Goal: Feedback & Contribution: Leave review/rating

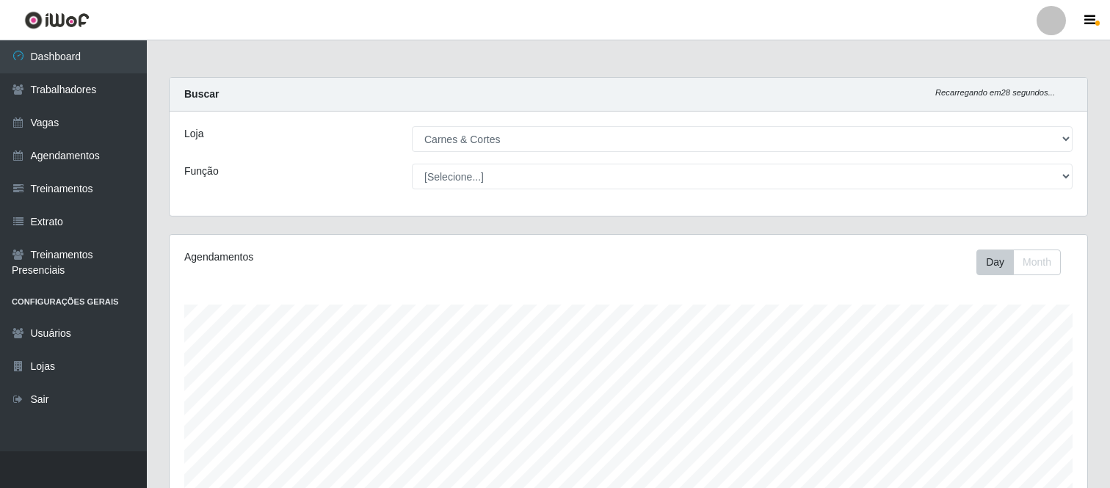
select select "433"
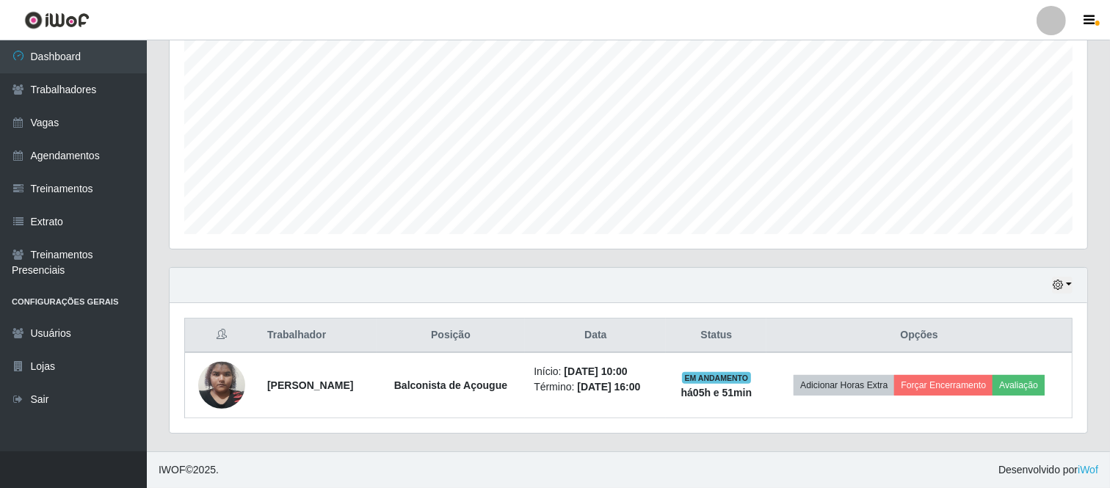
scroll to position [290, 0]
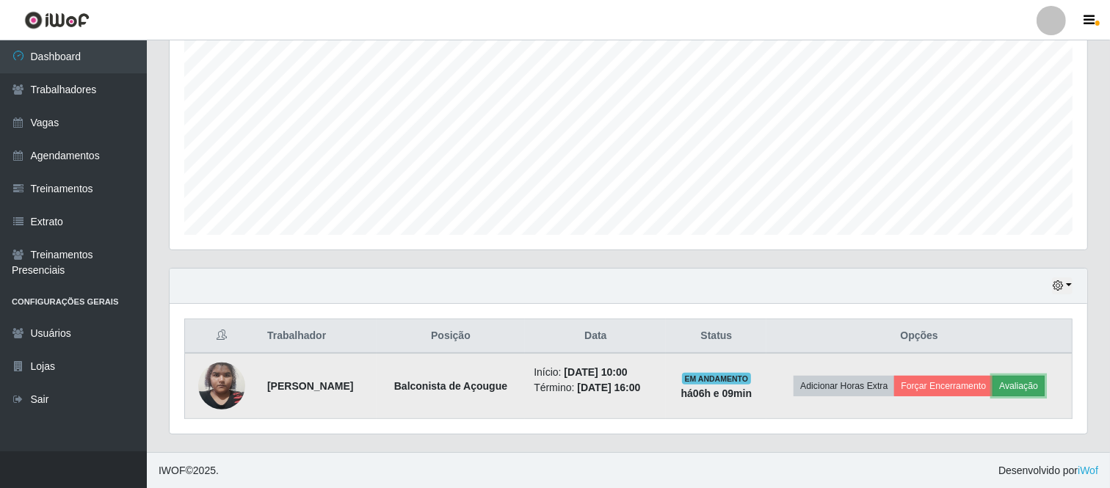
click at [1036, 385] on button "Avaliação" at bounding box center [1018, 386] width 52 height 21
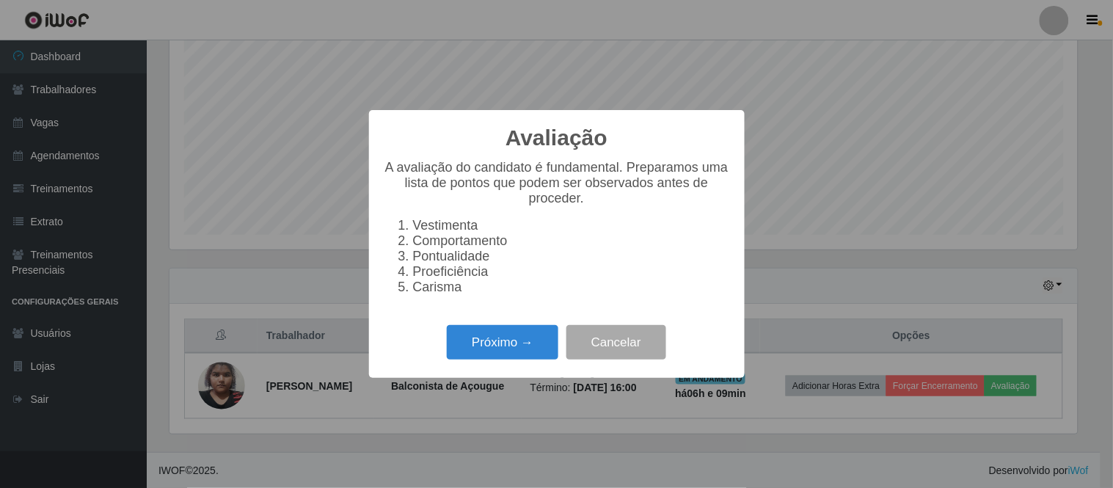
click at [796, 128] on div "Avaliação × A avaliação do candidato é fundamental. Preparamos uma lista de pon…" at bounding box center [556, 244] width 1113 height 488
click at [650, 346] on button "Cancelar" at bounding box center [617, 342] width 100 height 34
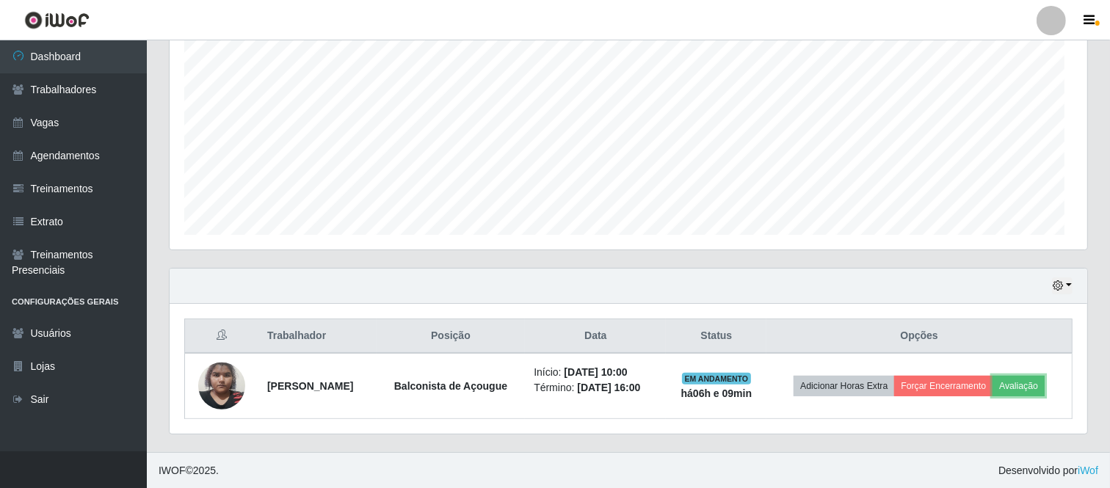
scroll to position [304, 917]
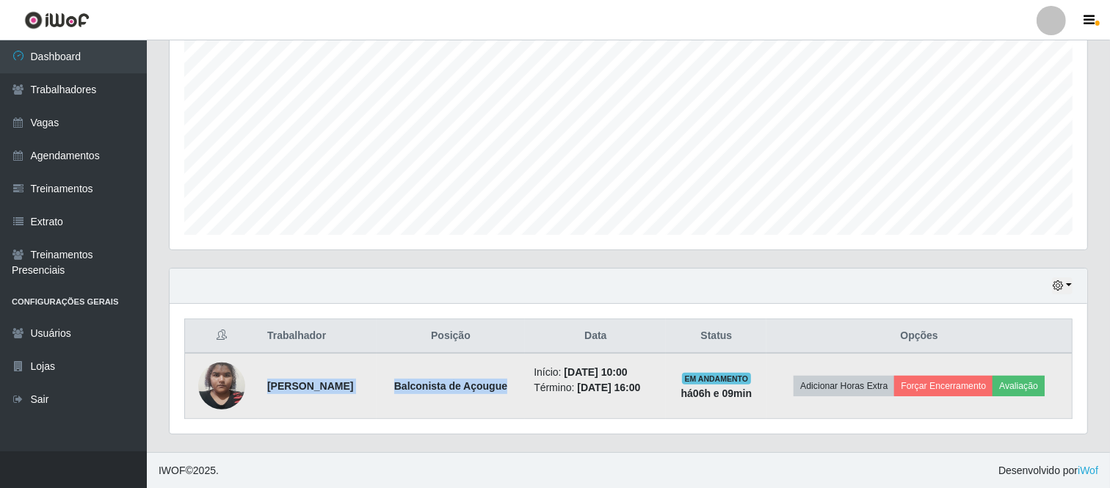
drag, startPoint x: 260, startPoint y: 385, endPoint x: 540, endPoint y: 383, distance: 280.4
click at [540, 383] on tr "[PERSON_NAME] de Açougue Início: [DATE] 10:00 Término: [DATE] 16:00 EM ANDAMENT…" at bounding box center [628, 386] width 887 height 66
copy tr "[PERSON_NAME] de Açougue"
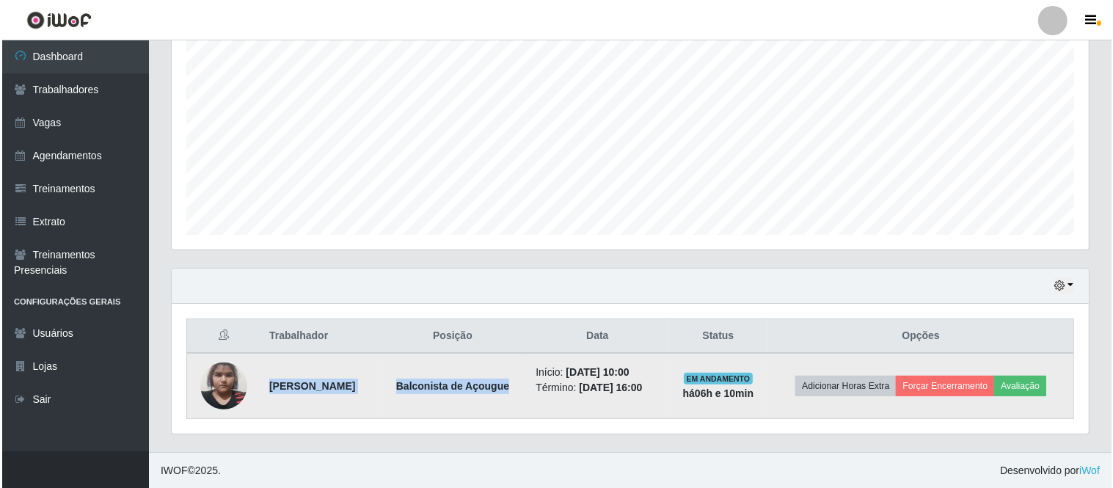
scroll to position [208, 0]
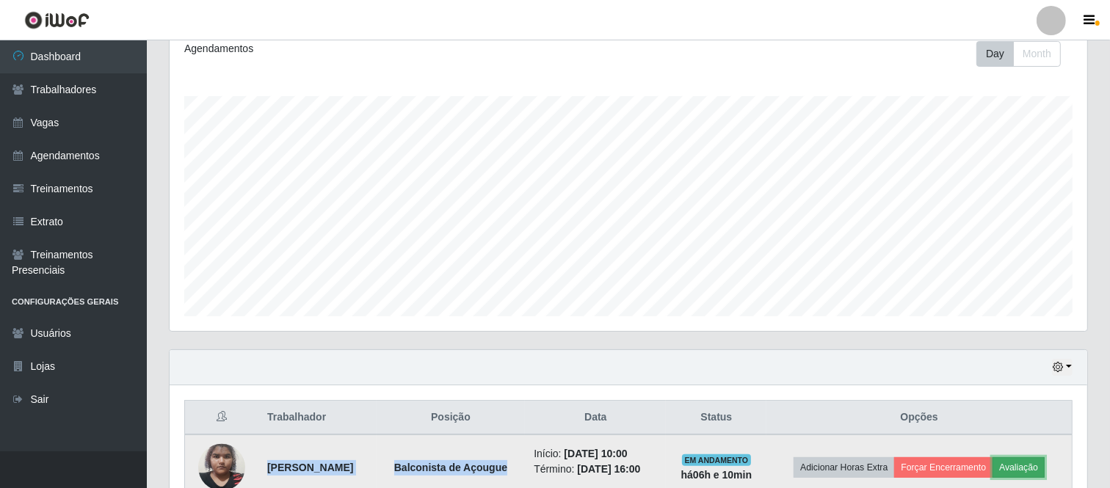
click at [1040, 470] on button "Avaliação" at bounding box center [1018, 467] width 52 height 21
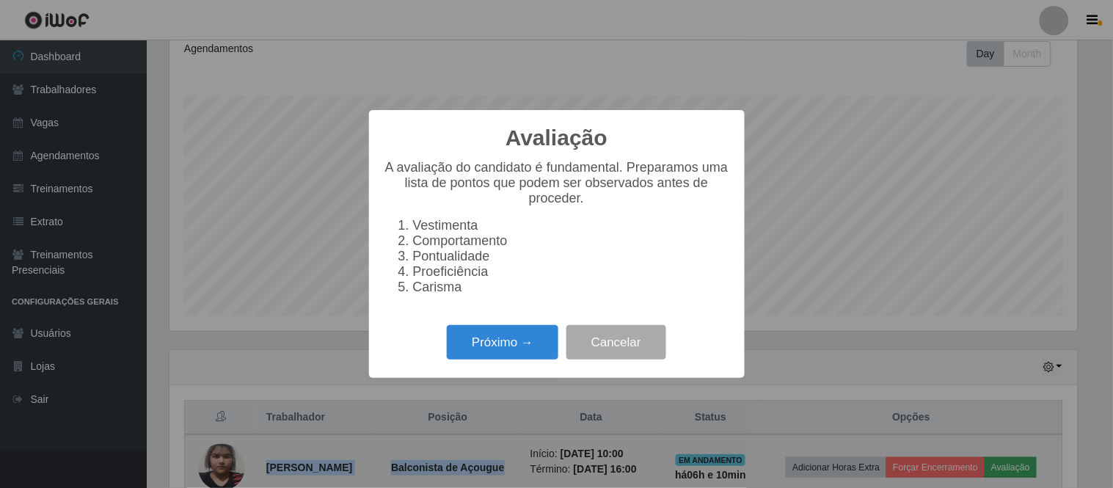
scroll to position [304, 908]
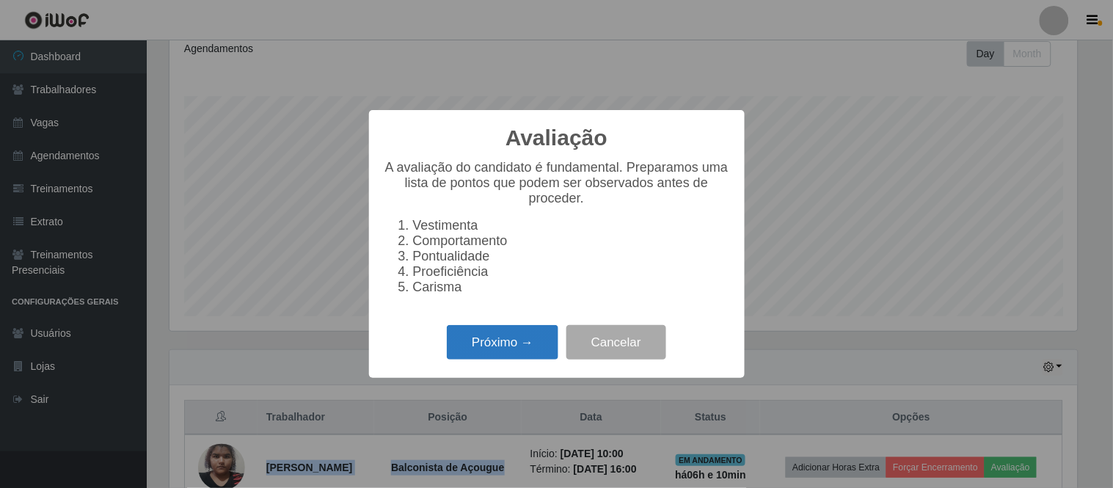
click at [493, 349] on button "Próximo →" at bounding box center [503, 342] width 112 height 34
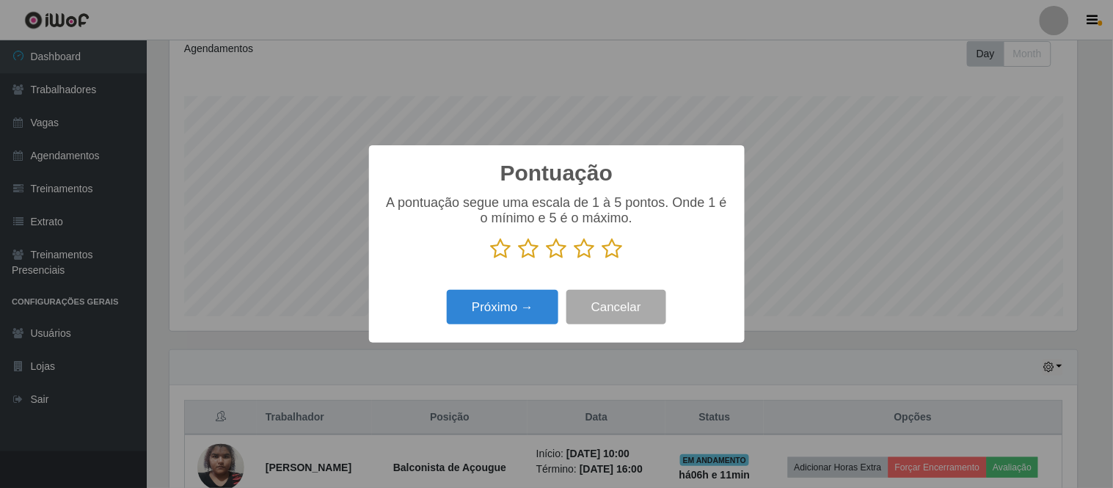
click at [611, 250] on icon at bounding box center [613, 249] width 21 height 22
click at [603, 260] on input "radio" at bounding box center [603, 260] width 0 height 0
click at [512, 307] on button "Próximo →" at bounding box center [503, 307] width 112 height 34
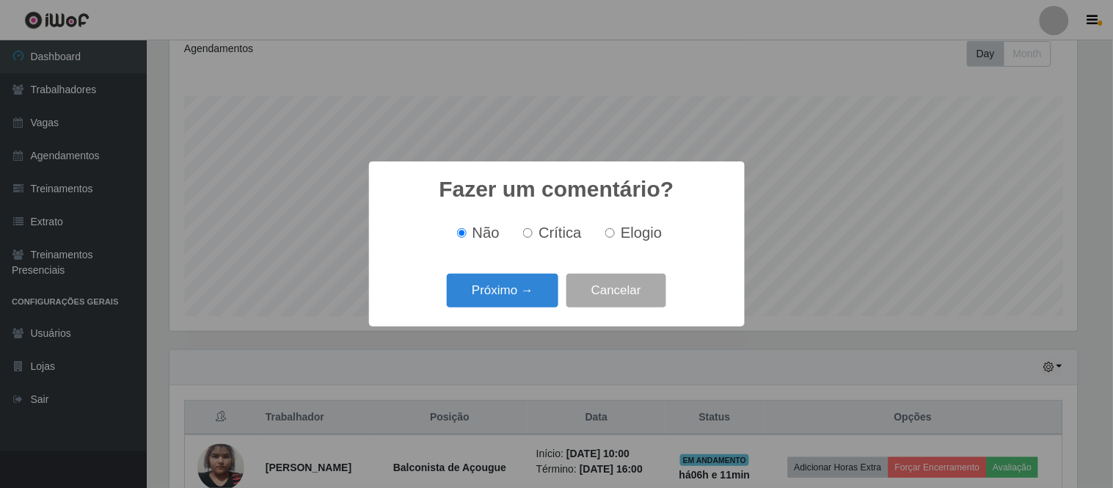
click at [615, 230] on label "Elogio" at bounding box center [631, 233] width 62 height 17
click at [615, 230] on input "Elogio" at bounding box center [611, 233] width 10 height 10
radio input "true"
click at [509, 290] on button "Próximo →" at bounding box center [503, 291] width 112 height 34
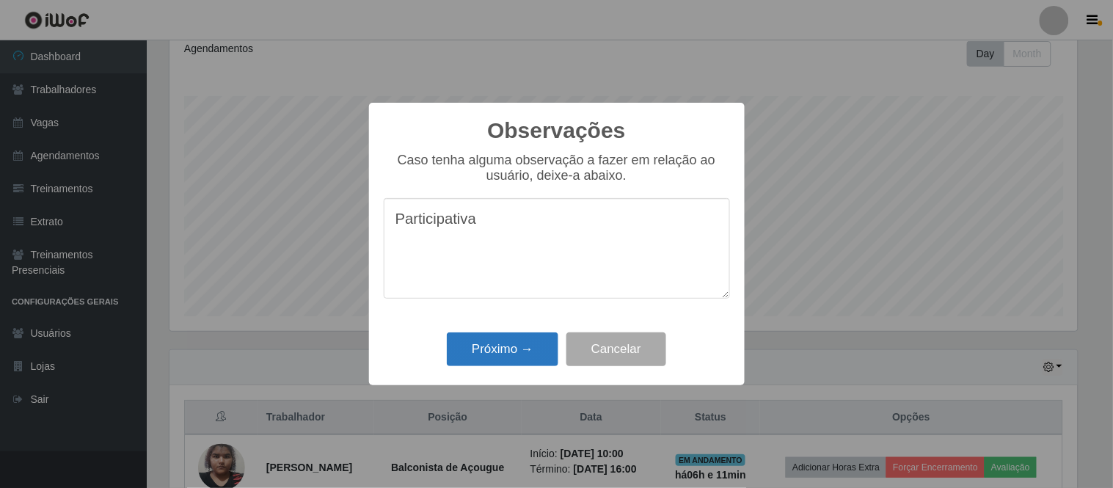
type textarea "Participativa"
click at [523, 349] on button "Próximo →" at bounding box center [503, 349] width 112 height 34
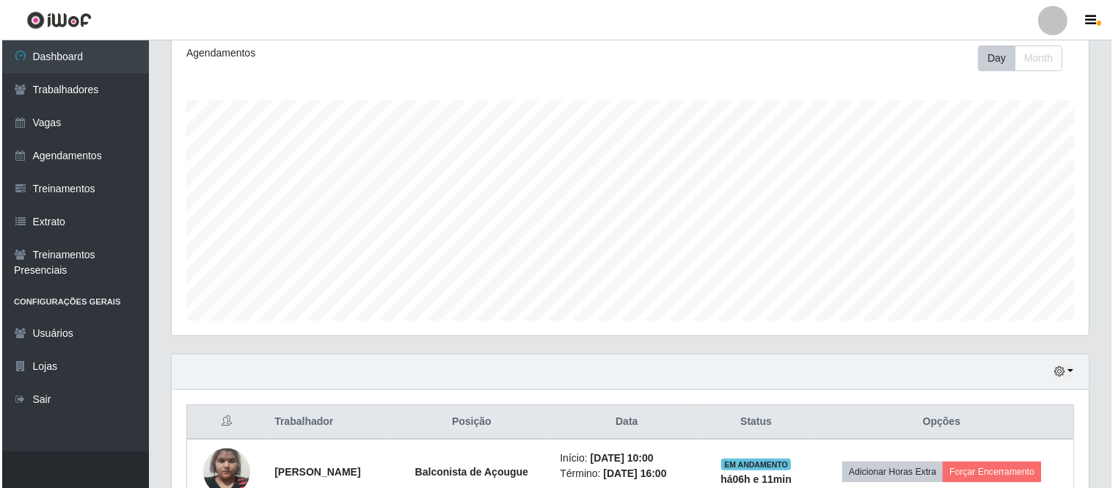
scroll to position [290, 0]
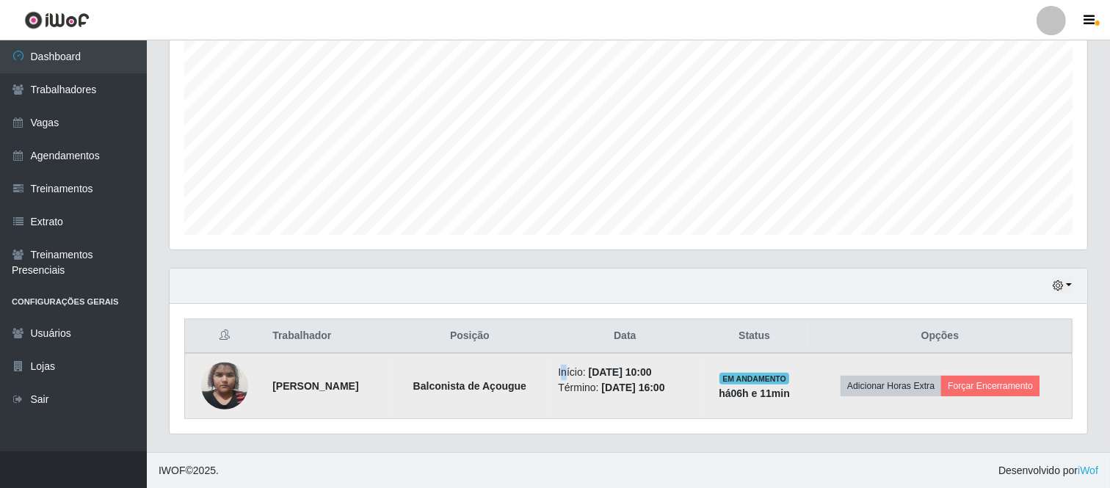
click at [589, 371] on li "Início: [DATE] 10:00" at bounding box center [625, 372] width 134 height 15
click at [578, 370] on td "Início: [DATE] 10:00 Término: [DATE] 16:00" at bounding box center [624, 386] width 151 height 66
drag, startPoint x: 580, startPoint y: 372, endPoint x: 710, endPoint y: 385, distance: 131.3
click at [691, 385] on ul "Início: [DATE] 10:00 Término: [DATE] 16:00" at bounding box center [625, 380] width 134 height 31
copy ul "Início: [DATE] 10:00 Término: [DATE] 16:00"
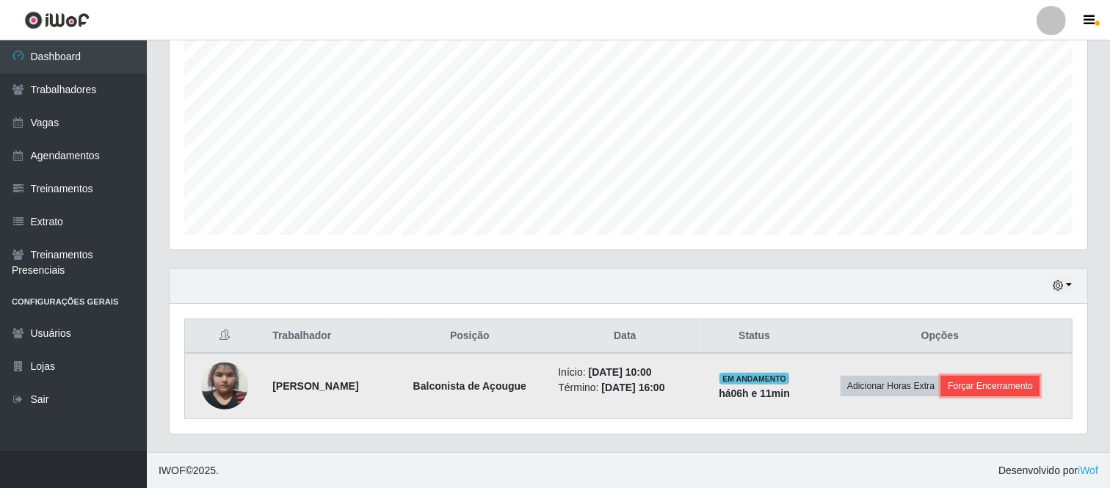
click at [1008, 390] on button "Forçar Encerramento" at bounding box center [990, 386] width 98 height 21
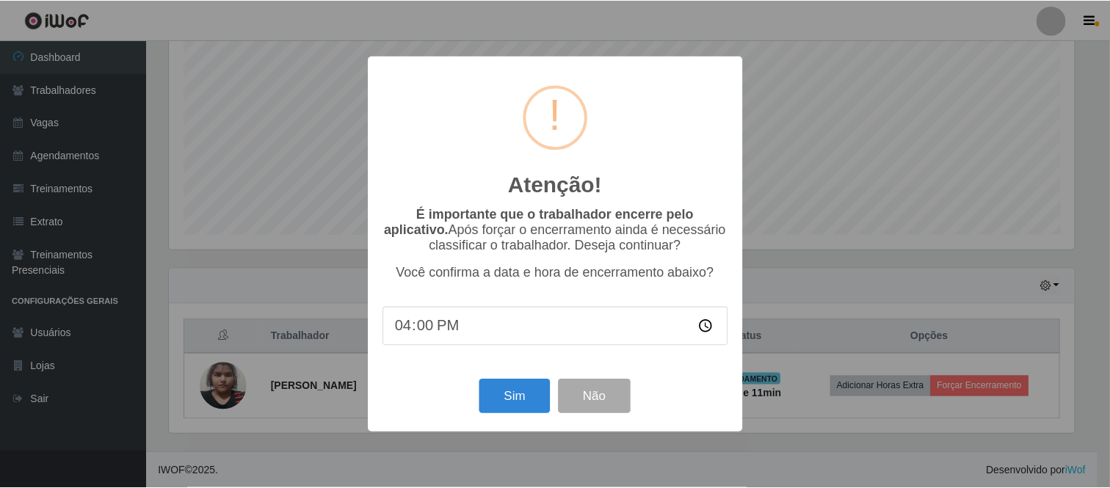
scroll to position [304, 908]
click at [512, 397] on button "Sim" at bounding box center [516, 396] width 71 height 34
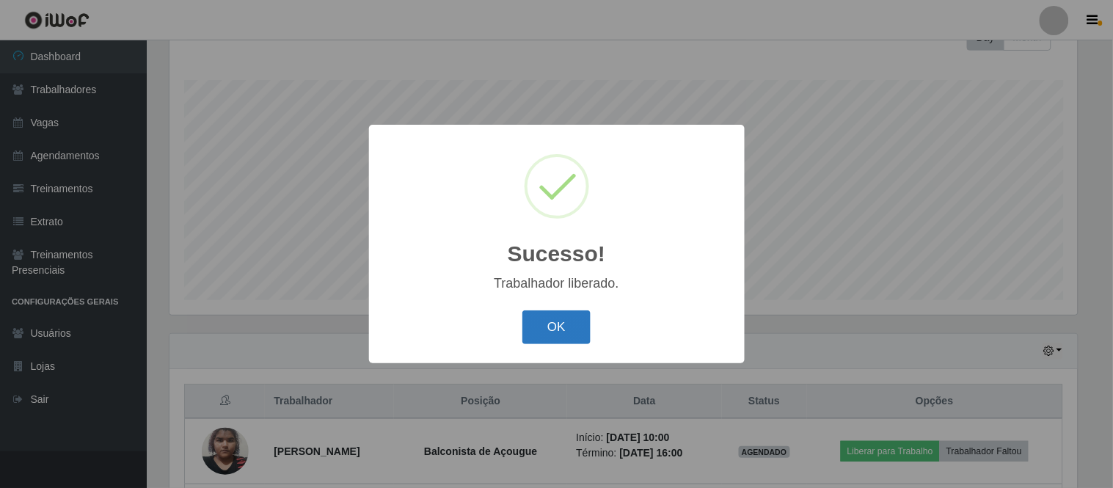
click at [553, 324] on button "OK" at bounding box center [557, 327] width 68 height 34
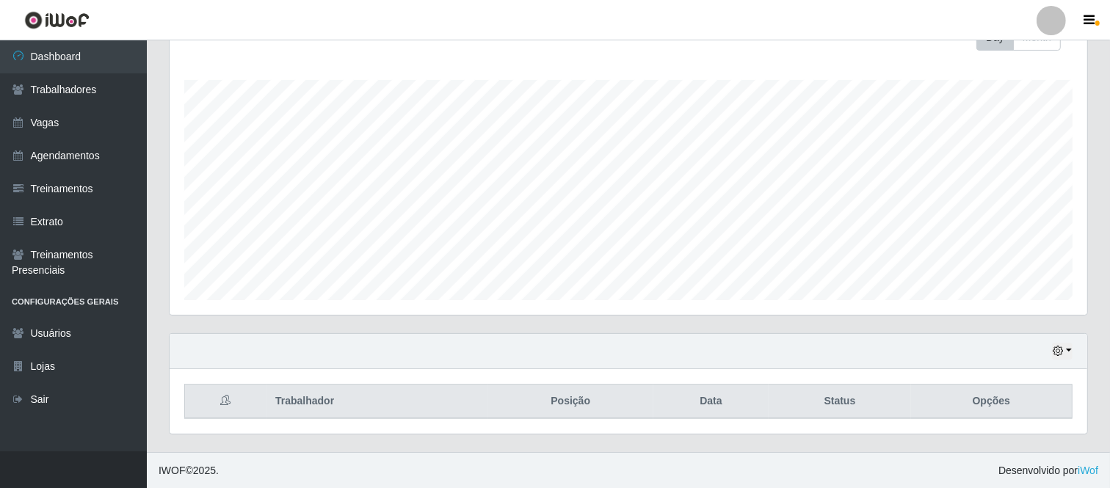
scroll to position [388, 0]
